Goal: Task Accomplishment & Management: Manage account settings

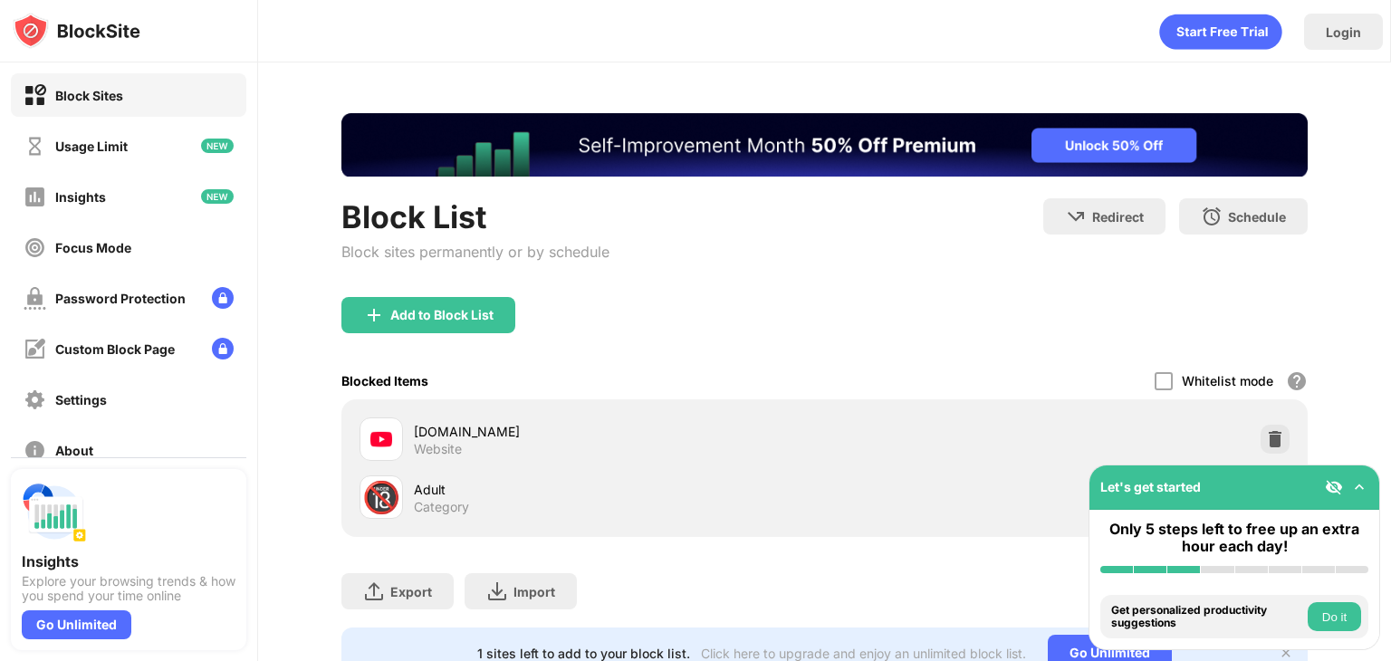
scroll to position [81, 0]
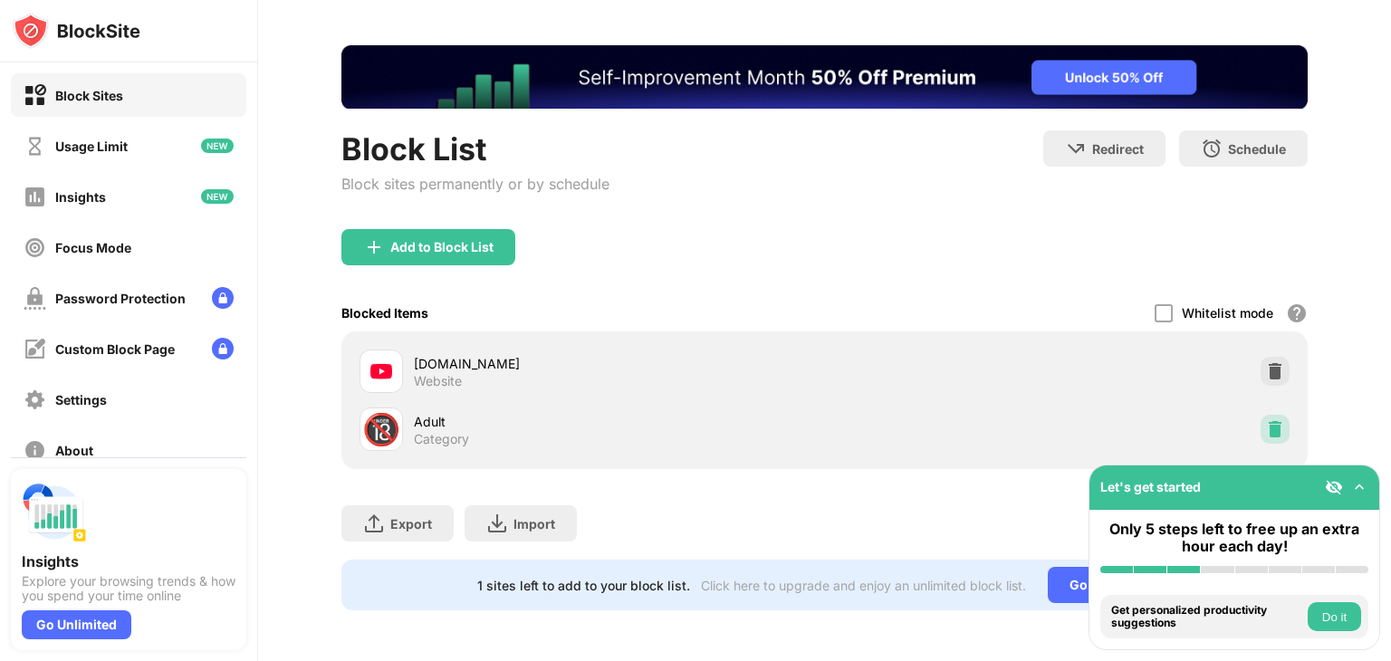
click at [1271, 415] on div at bounding box center [1275, 429] width 29 height 29
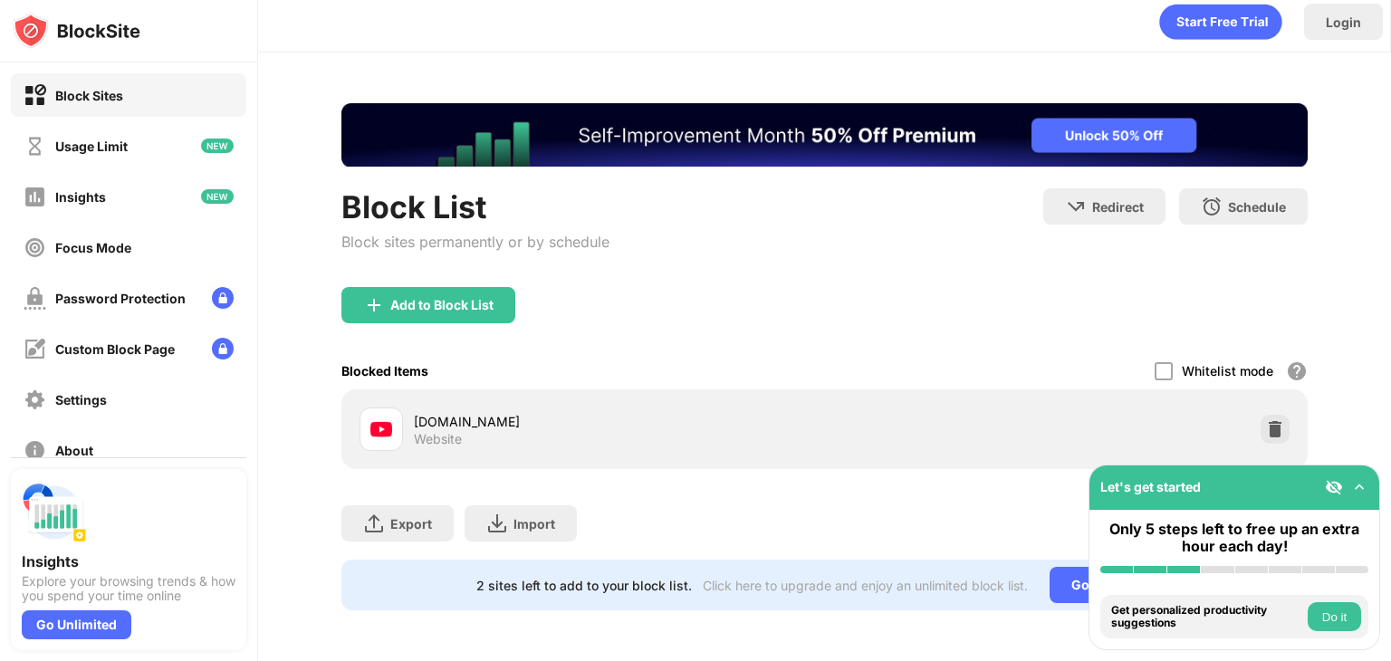
scroll to position [0, 0]
click at [453, 302] on div "Add to Block List" at bounding box center [429, 305] width 174 height 36
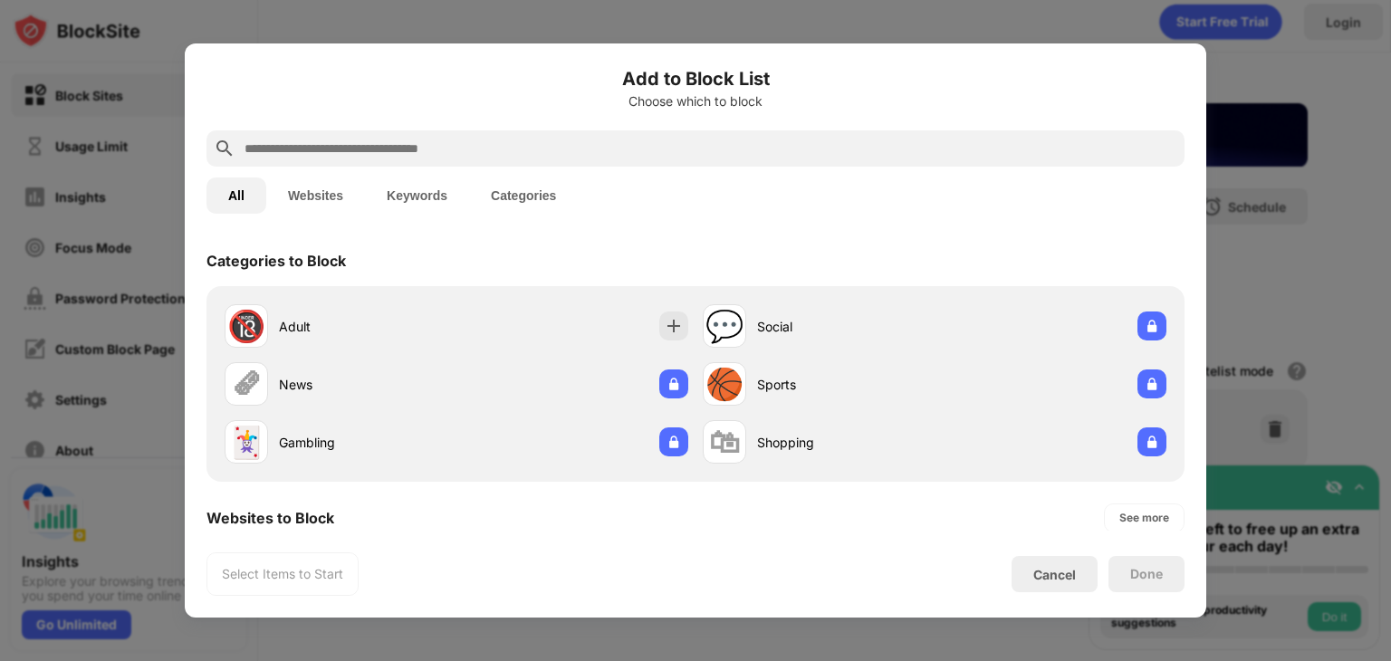
click at [536, 146] on input "text" at bounding box center [710, 149] width 935 height 22
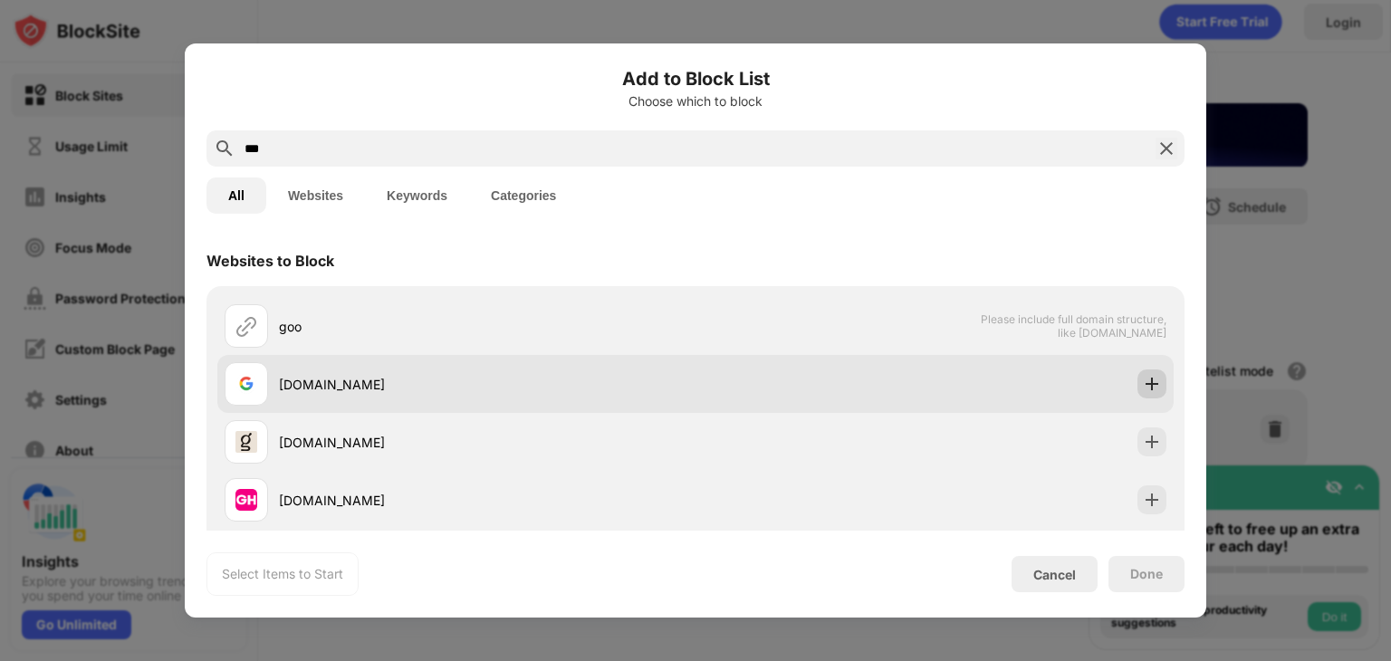
type input "***"
click at [1143, 389] on img at bounding box center [1152, 384] width 18 height 18
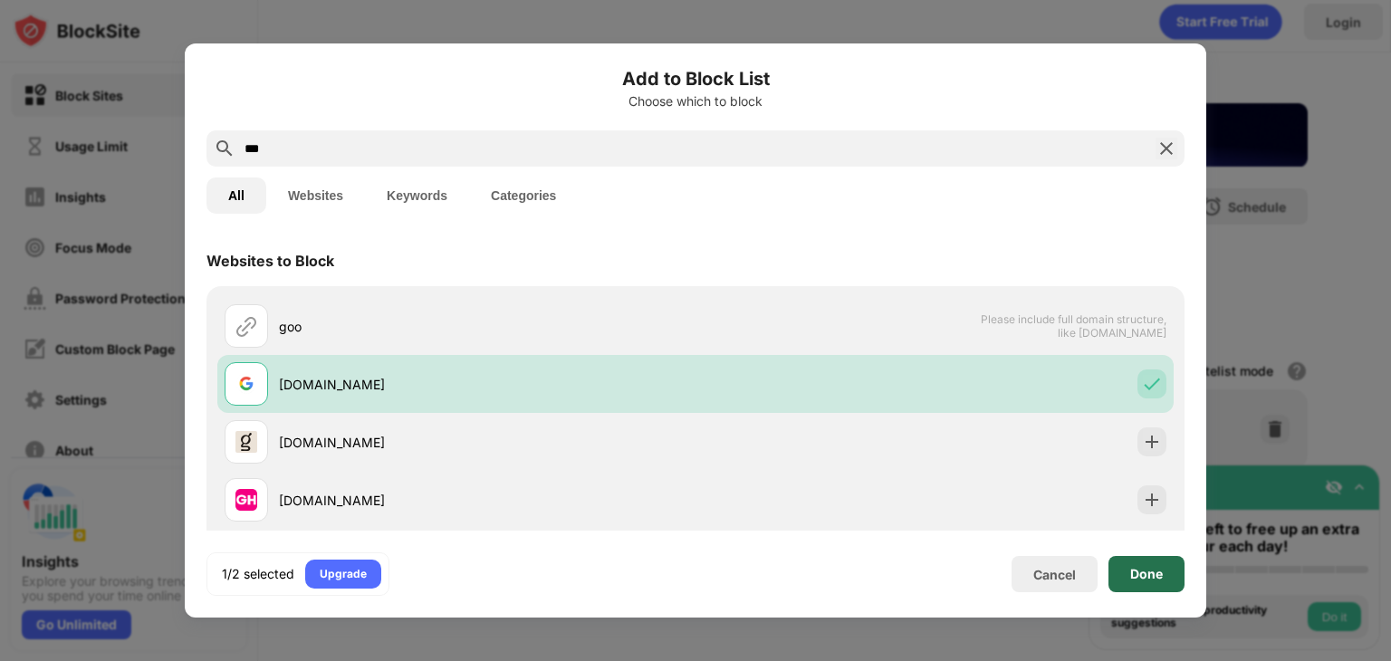
click at [1140, 584] on div "Done" at bounding box center [1147, 574] width 76 height 36
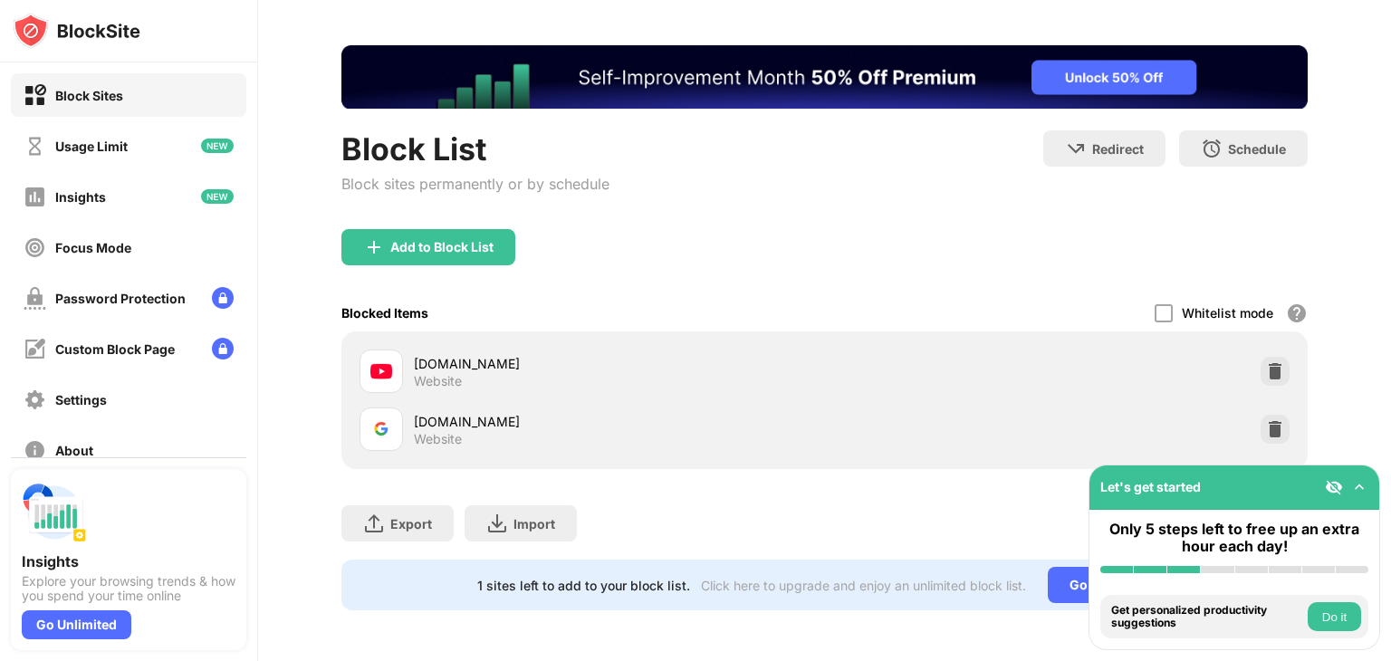
click at [1359, 486] on img at bounding box center [1360, 487] width 18 height 18
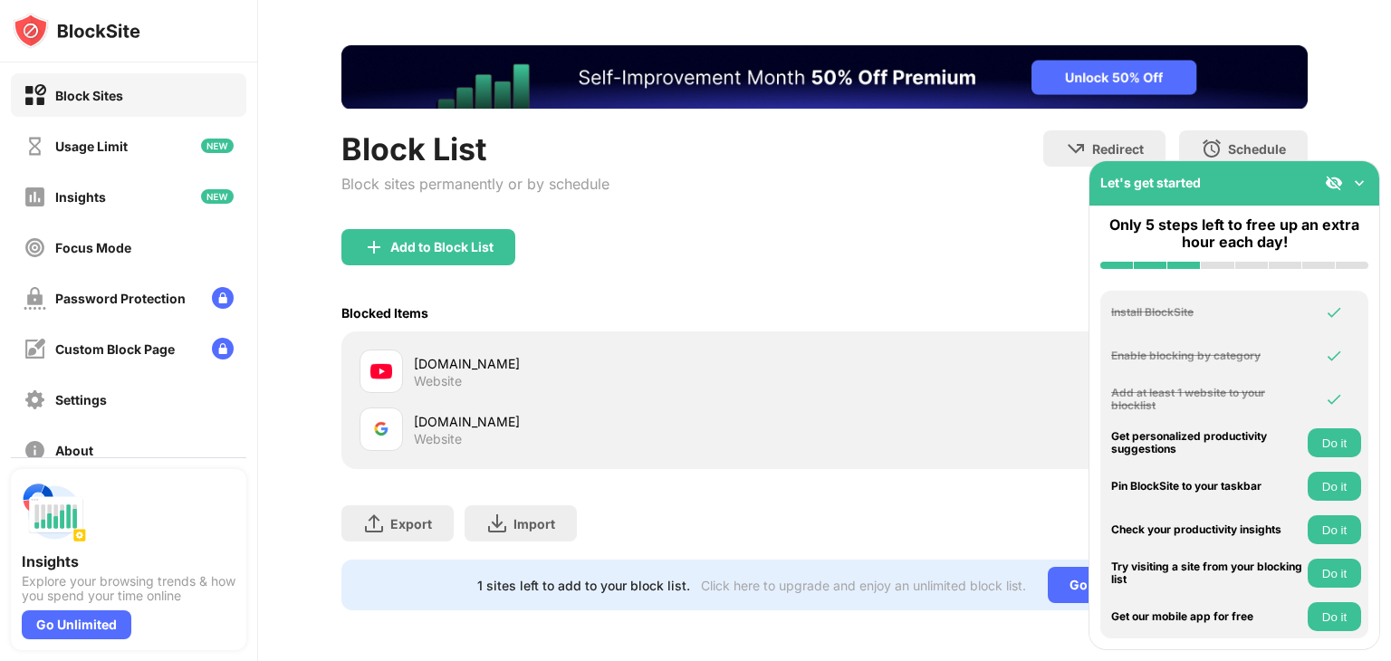
click at [1357, 186] on img at bounding box center [1360, 183] width 18 height 18
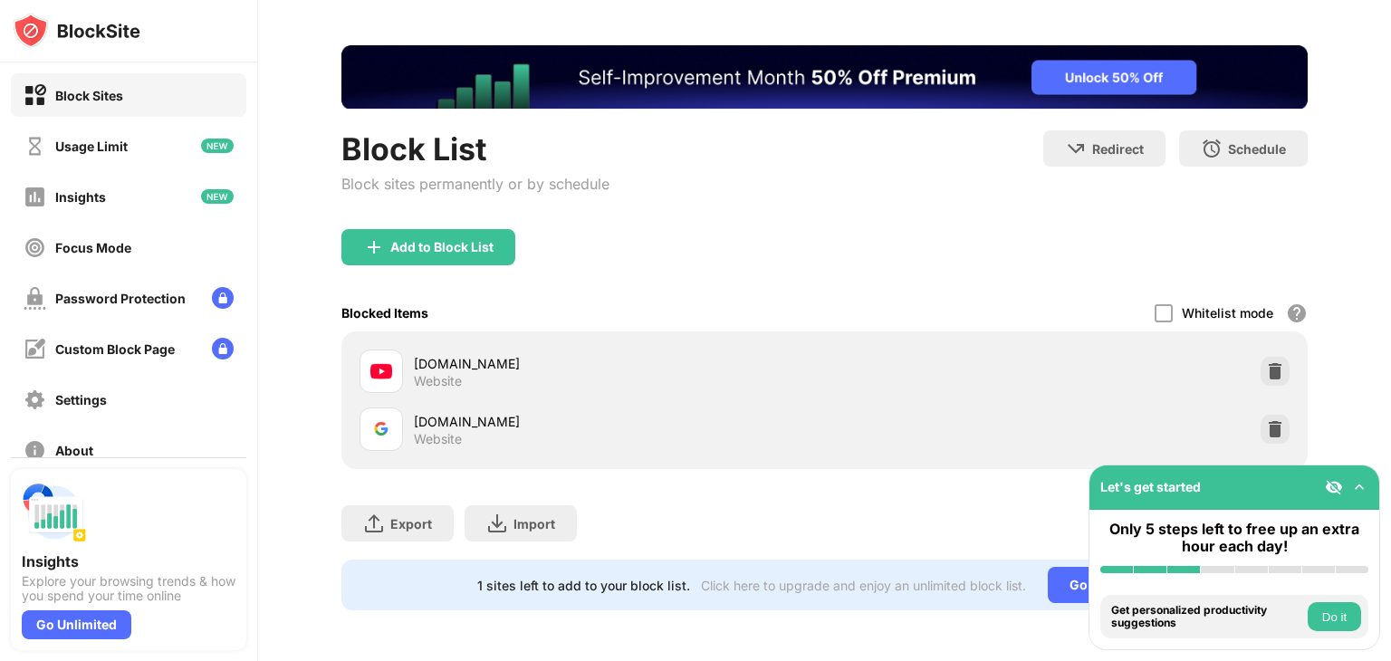
scroll to position [76, 0]
